Goal: Transaction & Acquisition: Purchase product/service

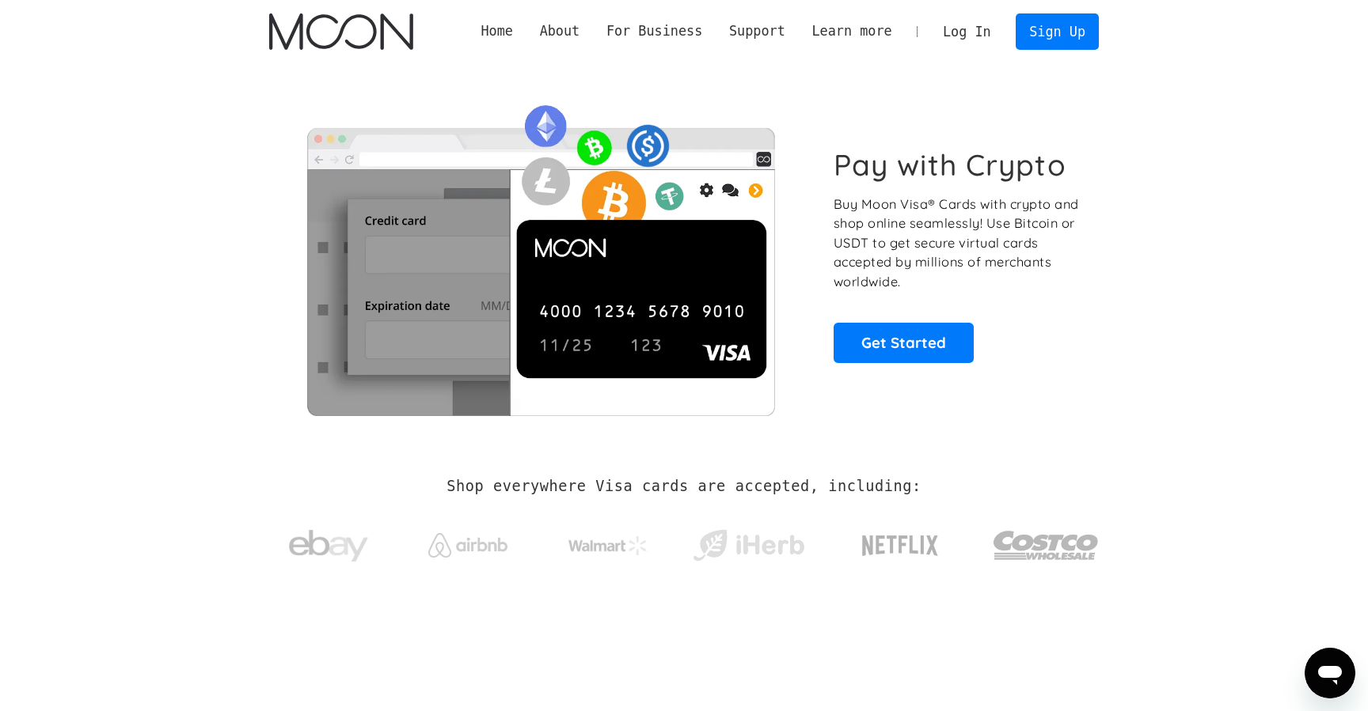
click at [977, 41] on link "Log In" at bounding box center [966, 31] width 74 height 35
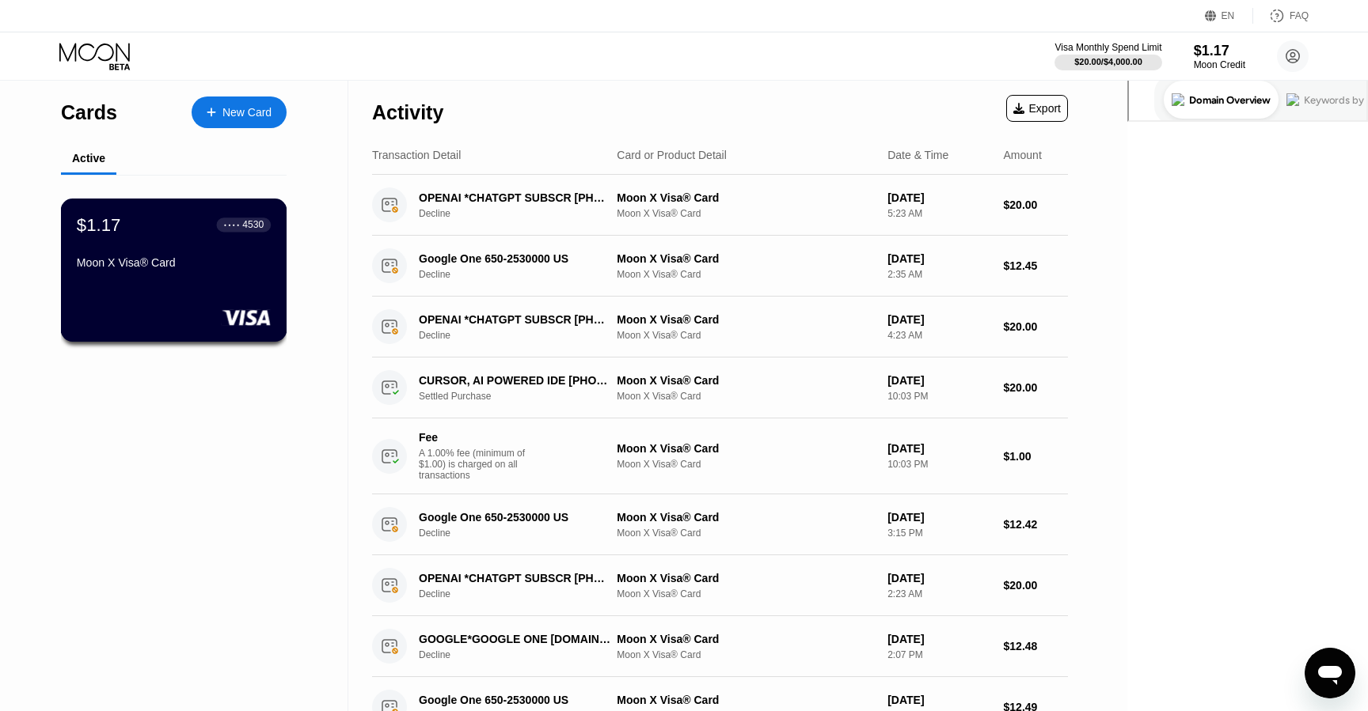
click at [251, 255] on div "$1.17 ● ● ● ● 4530 Moon X Visa® Card" at bounding box center [174, 244] width 194 height 61
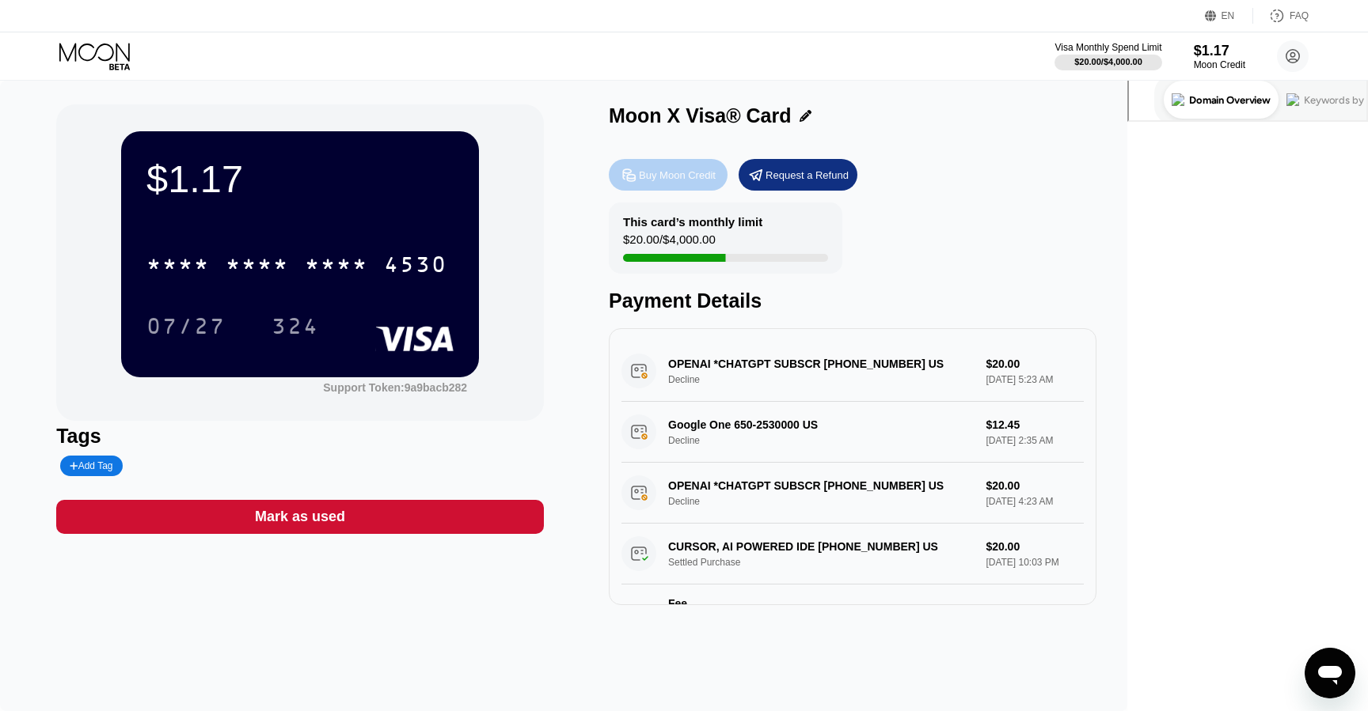
click at [715, 172] on div "Buy Moon Credit" at bounding box center [677, 175] width 77 height 13
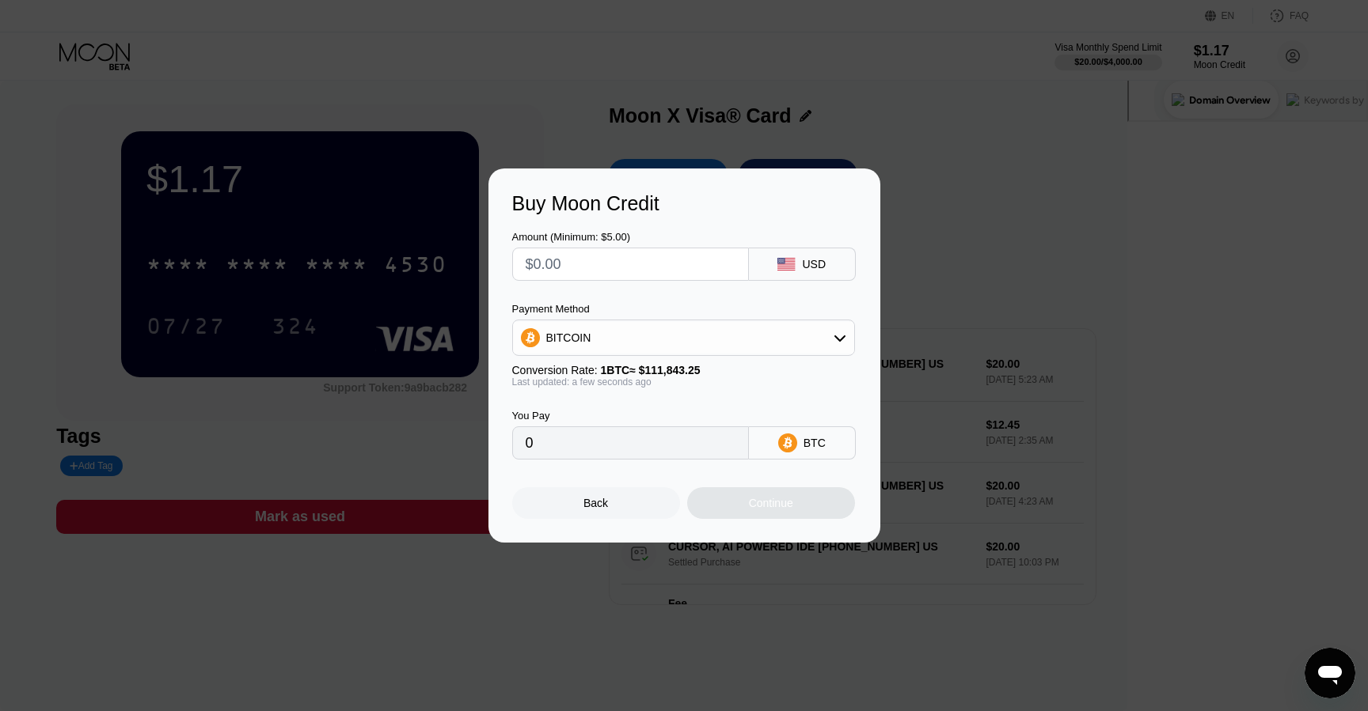
click at [595, 337] on div "BITCOIN" at bounding box center [683, 338] width 341 height 32
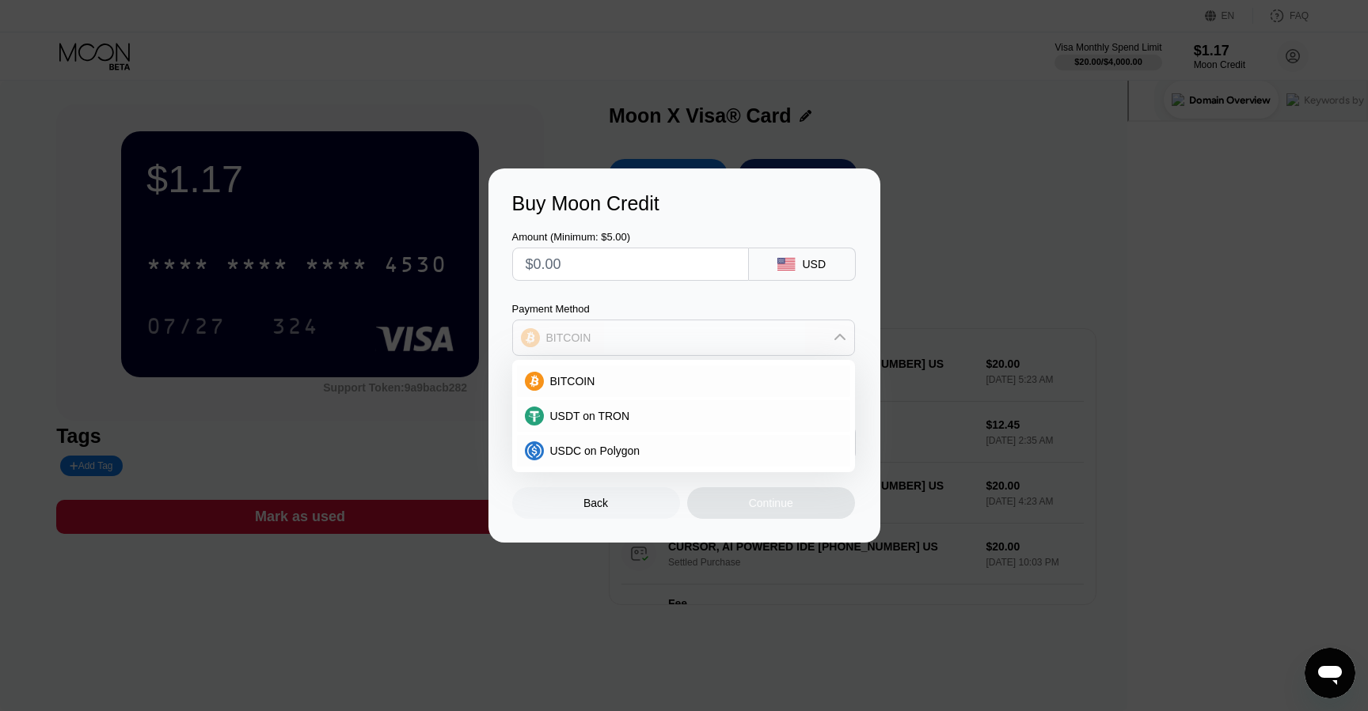
drag, startPoint x: 603, startPoint y: 333, endPoint x: 605, endPoint y: 362, distance: 29.4
click at [603, 333] on div "BITCOIN" at bounding box center [683, 338] width 341 height 32
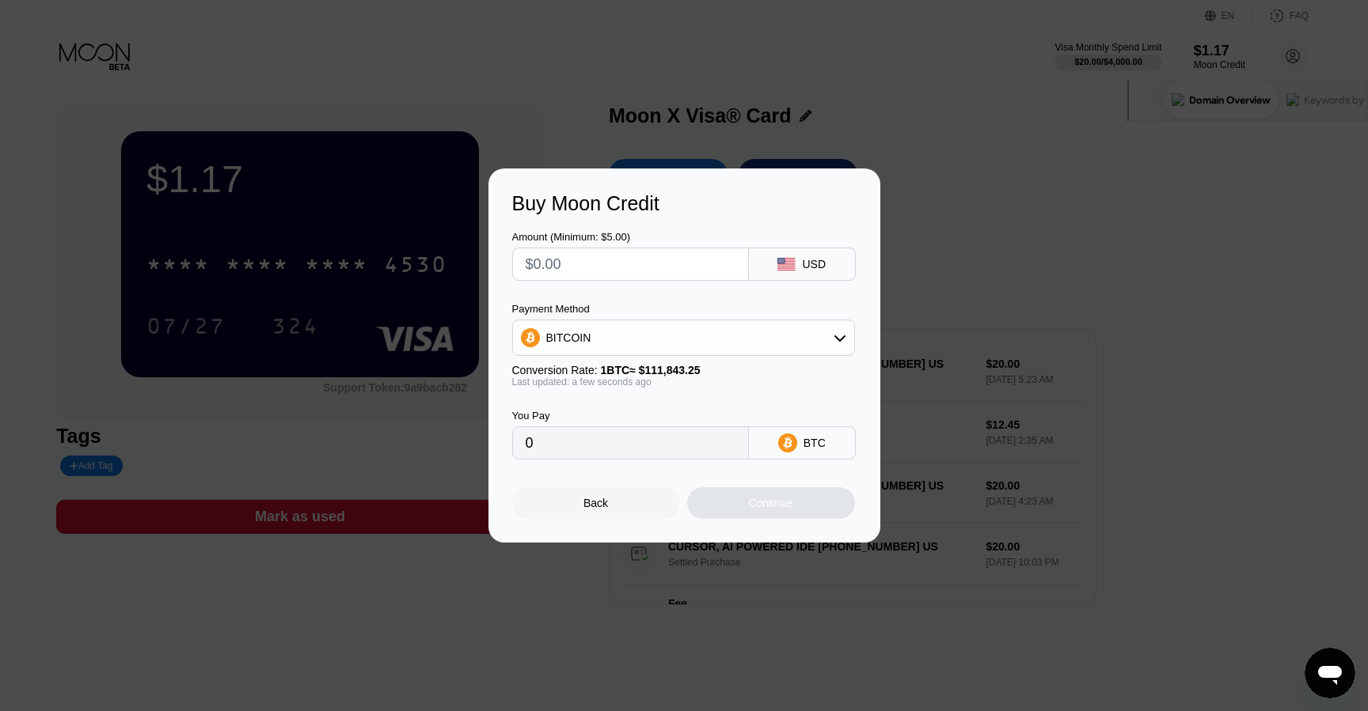
click at [598, 439] on input "0" at bounding box center [630, 443] width 210 height 32
click at [567, 273] on input "text" at bounding box center [630, 264] width 210 height 32
type input "$2"
type input "0.00001789"
type input "$22"
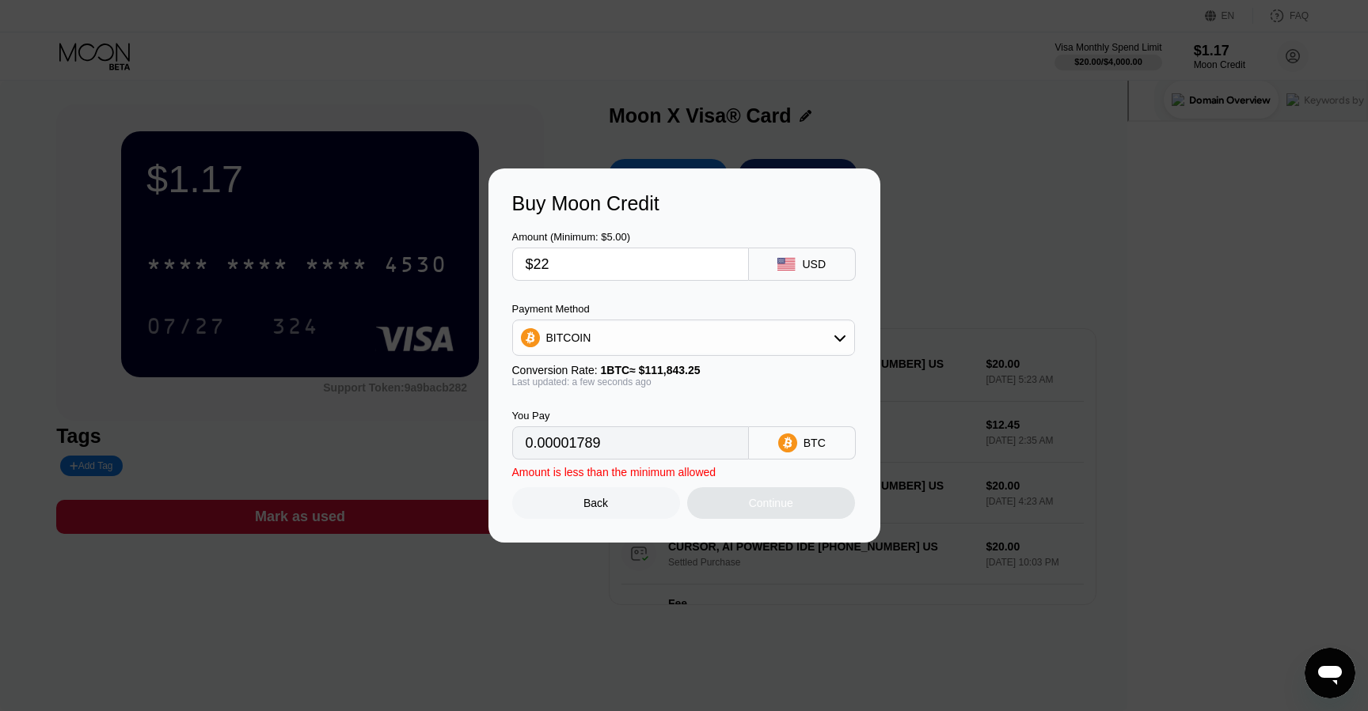
type input "0.00019671"
type input "$22"
click at [779, 506] on div "Continue" at bounding box center [771, 503] width 44 height 13
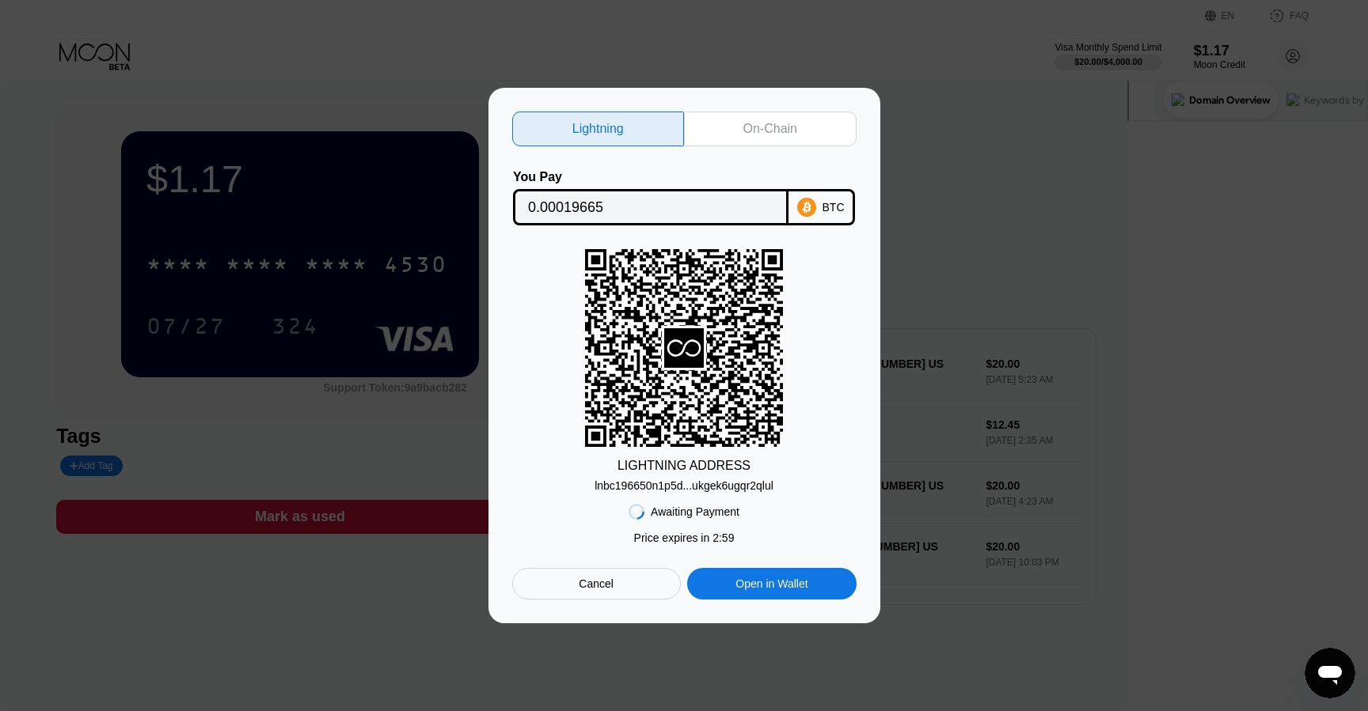
click at [726, 484] on div "lnbc196650n1p5d...ukgek6ugqr2qlul" at bounding box center [683, 486] width 179 height 13
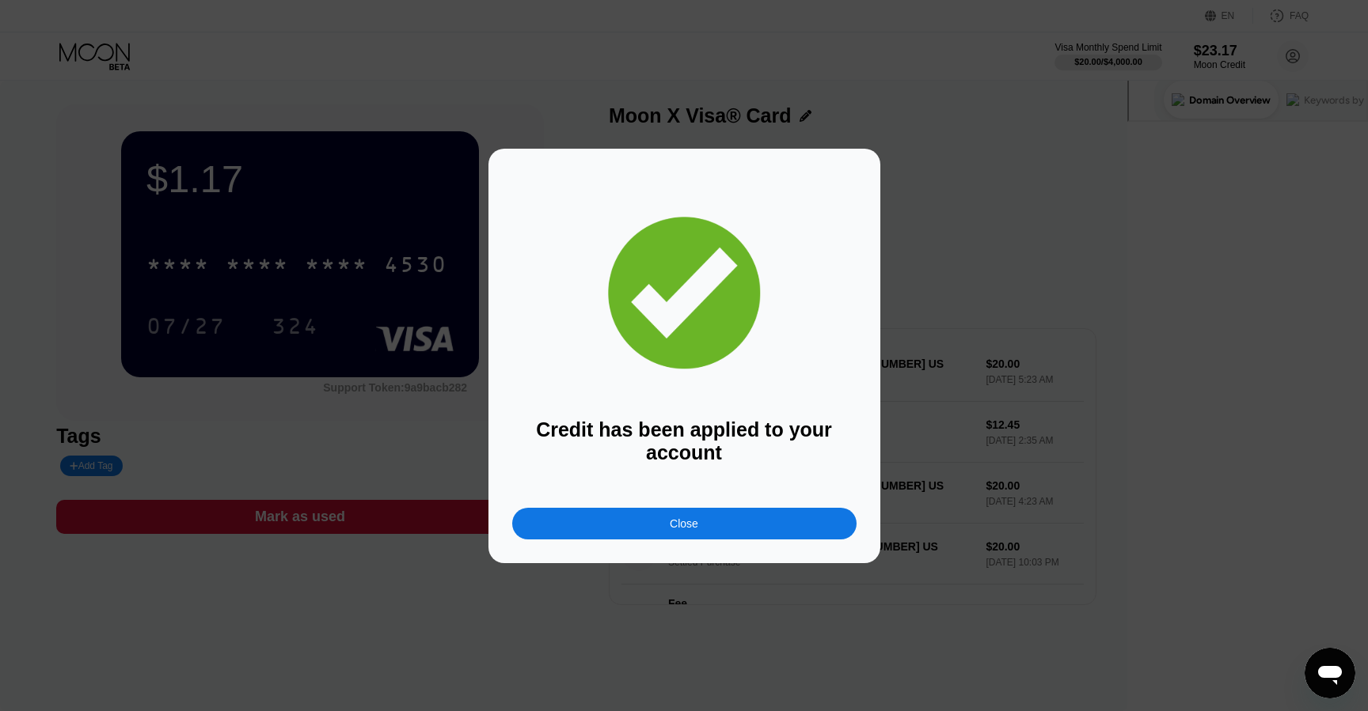
click at [662, 524] on div "Close" at bounding box center [684, 524] width 344 height 32
